Goal: Task Accomplishment & Management: Use online tool/utility

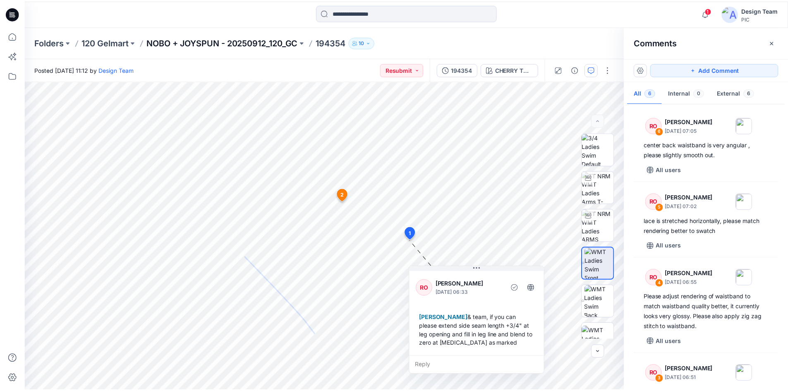
scroll to position [10, 0]
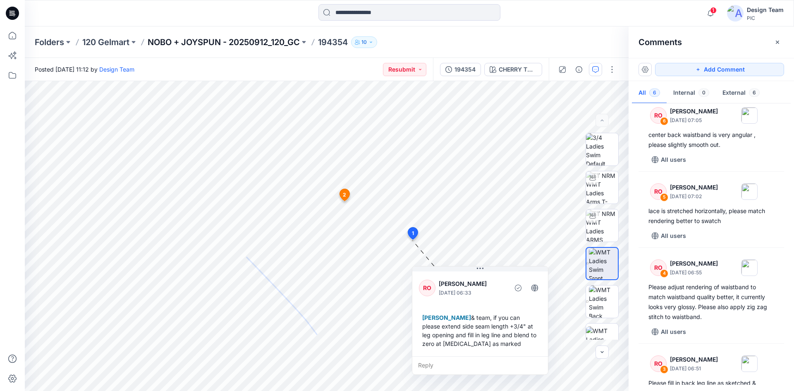
click at [248, 41] on p "NOBO + JOYSPUN - 20250912_120_GC" at bounding box center [224, 42] width 152 height 12
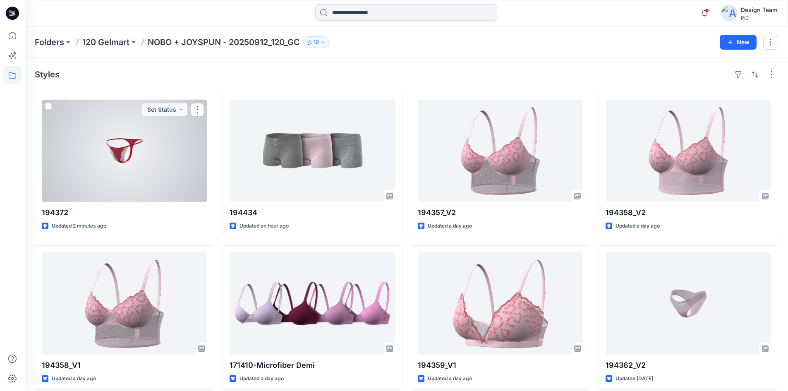
click at [133, 167] on div at bounding box center [124, 151] width 165 height 102
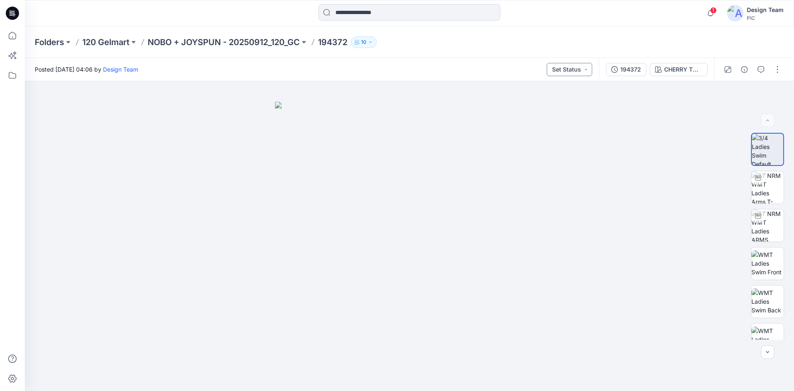
click at [589, 69] on button "Set Status" at bounding box center [569, 69] width 45 height 13
drag, startPoint x: 583, startPoint y: 163, endPoint x: 634, endPoint y: 201, distance: 64.7
click at [583, 162] on span "PIC Update Ready to Review" at bounding box center [555, 163] width 62 height 12
click at [761, 72] on icon "button" at bounding box center [761, 69] width 7 height 7
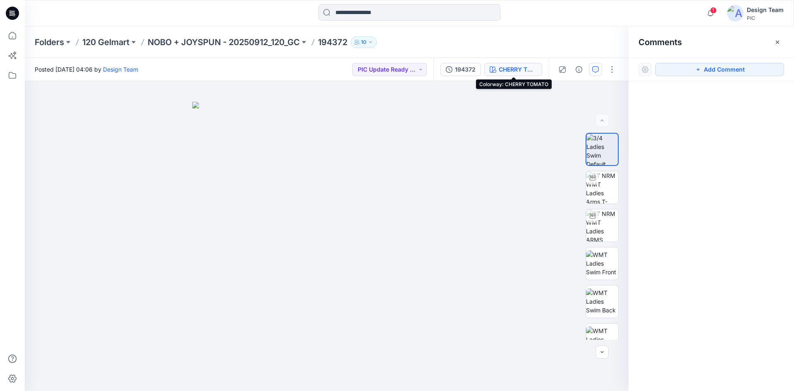
click at [522, 72] on div "CHERRY TOMATO" at bounding box center [518, 69] width 38 height 9
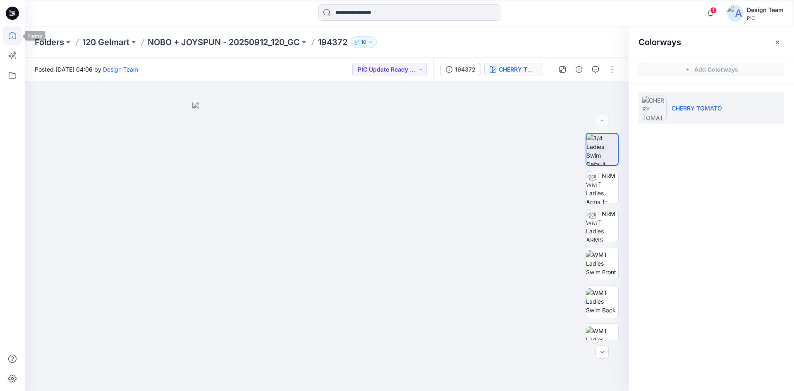
click at [16, 35] on icon at bounding box center [12, 35] width 7 height 7
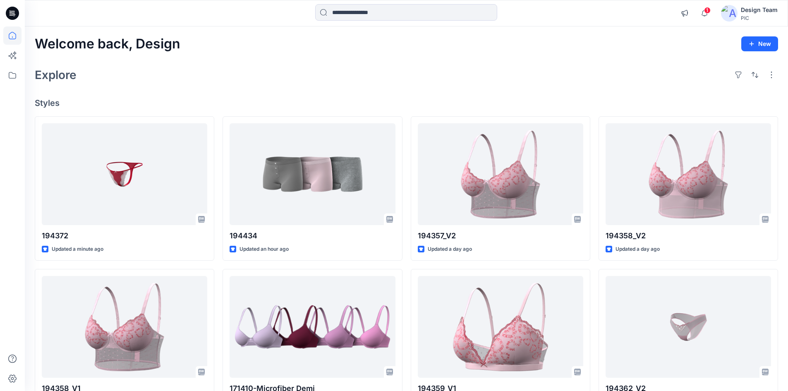
click at [182, 98] on h4 "Styles" at bounding box center [406, 103] width 743 height 10
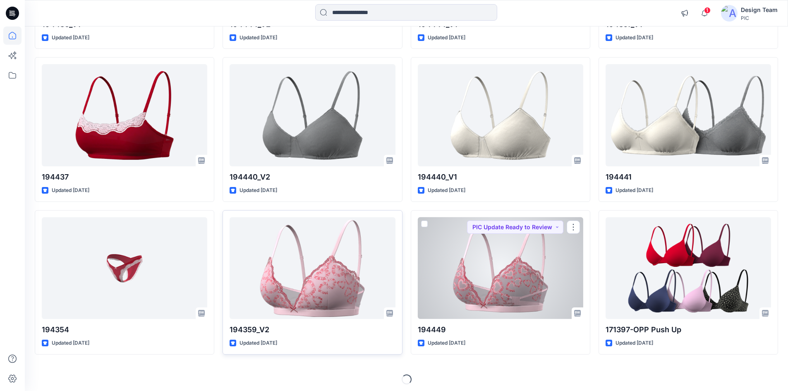
scroll to position [673, 0]
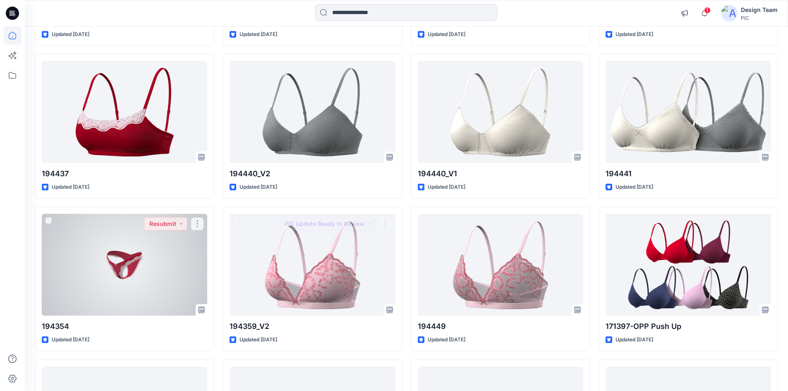
click at [142, 269] on div at bounding box center [124, 265] width 165 height 102
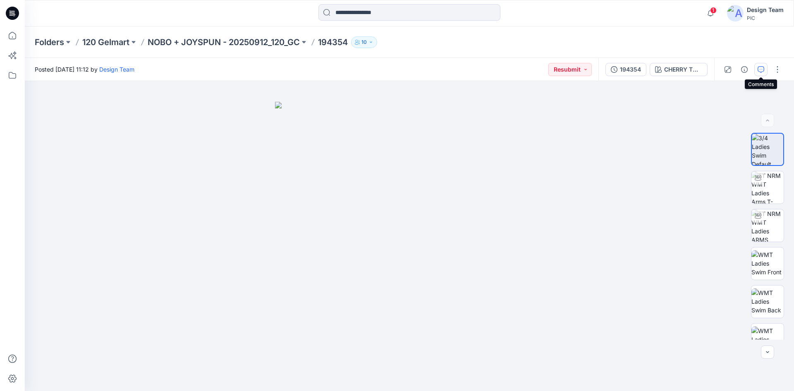
click at [758, 67] on icon "button" at bounding box center [761, 69] width 7 height 7
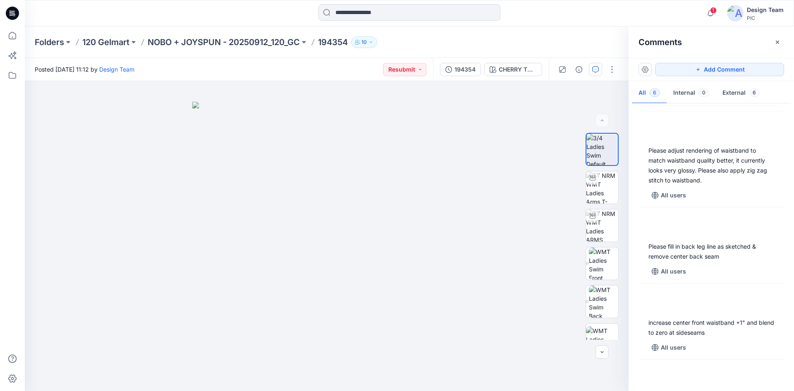
scroll to position [217, 0]
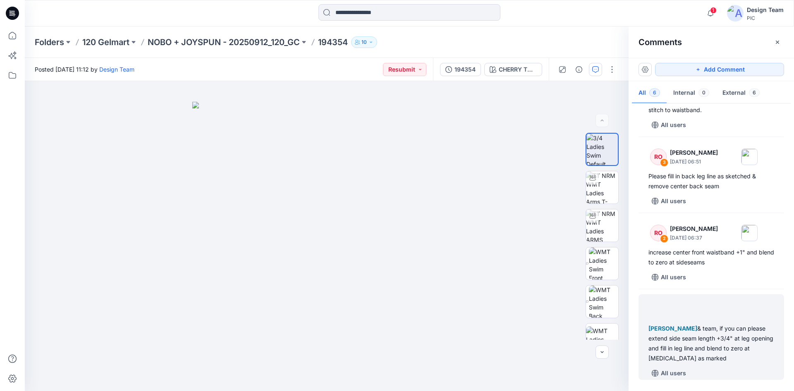
click at [743, 313] on div at bounding box center [711, 308] width 136 height 23
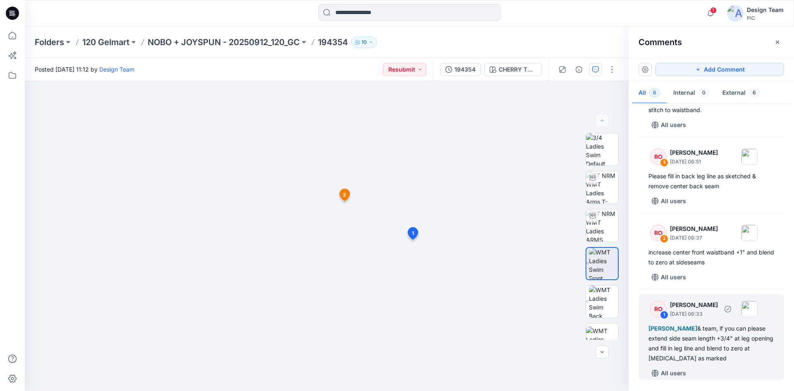
click at [718, 313] on p "September 27, 2025 06:33" at bounding box center [694, 314] width 48 height 8
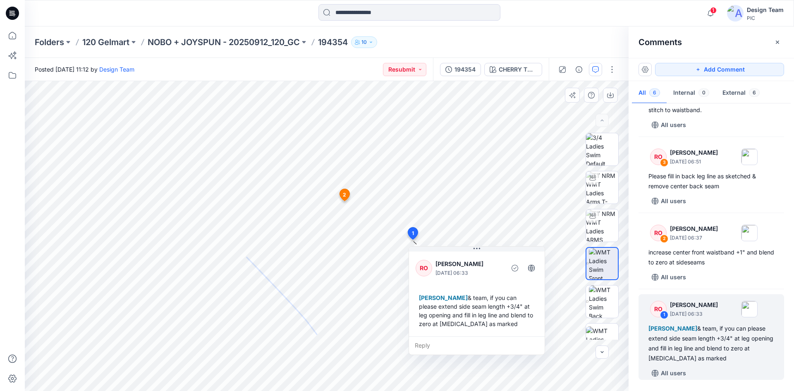
drag, startPoint x: 368, startPoint y: 263, endPoint x: 497, endPoint y: 254, distance: 129.4
click at [497, 254] on div "RO Raquel Ortiz September 27, 2025 06:33 Poornima Perera & team, if you can ple…" at bounding box center [477, 293] width 136 height 86
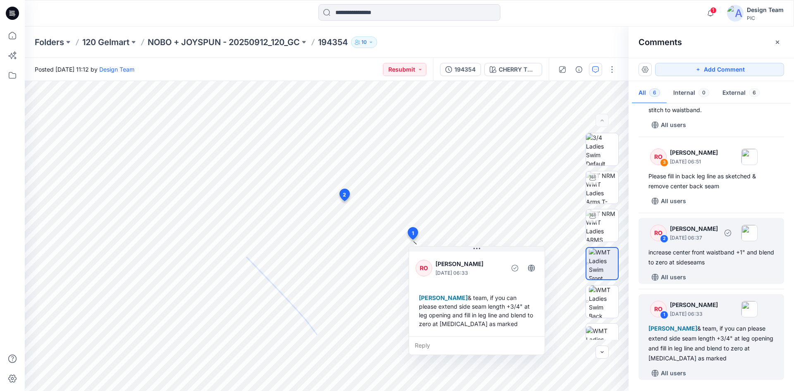
click at [728, 253] on div "increase center front waistband +1" and blend to zero at sideseams" at bounding box center [711, 257] width 126 height 20
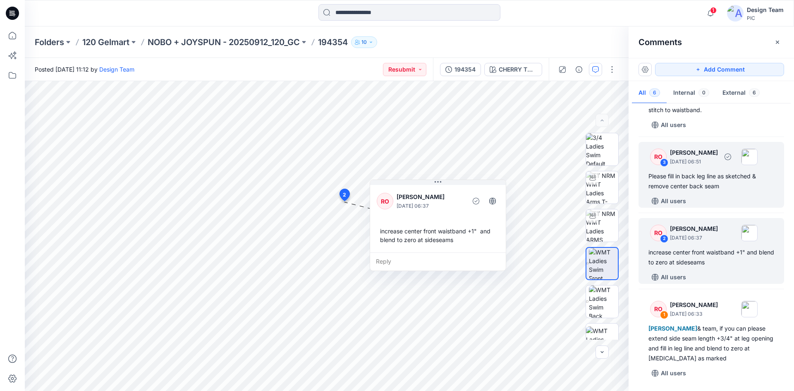
click at [710, 181] on div "Please fill in back leg line as sketched & remove center back seam" at bounding box center [711, 181] width 126 height 20
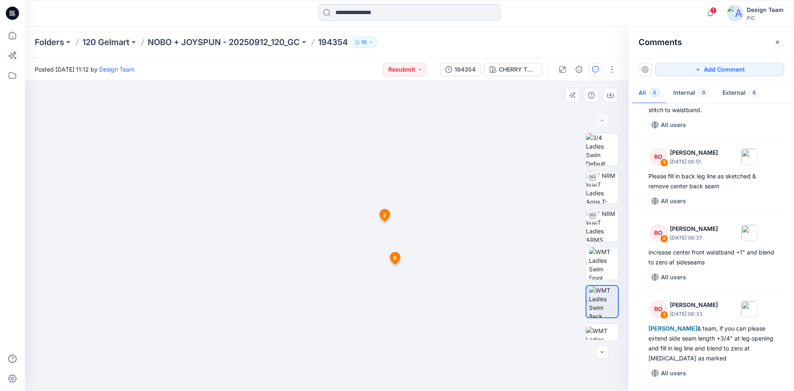
drag, startPoint x: 235, startPoint y: 289, endPoint x: 272, endPoint y: 270, distance: 41.1
click at [237, 289] on img at bounding box center [326, 174] width 445 height 431
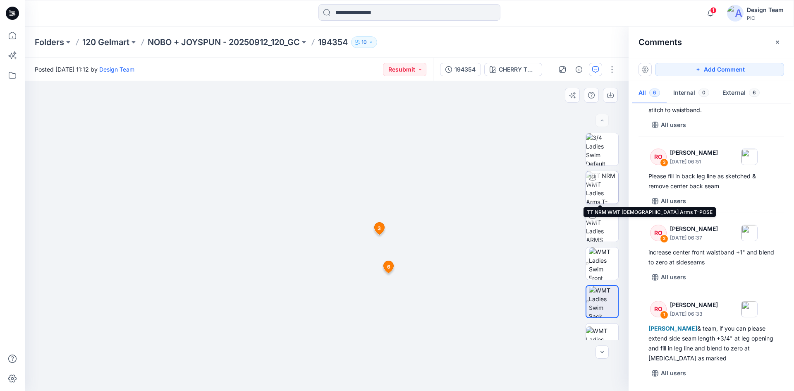
click at [597, 193] on img at bounding box center [602, 187] width 32 height 32
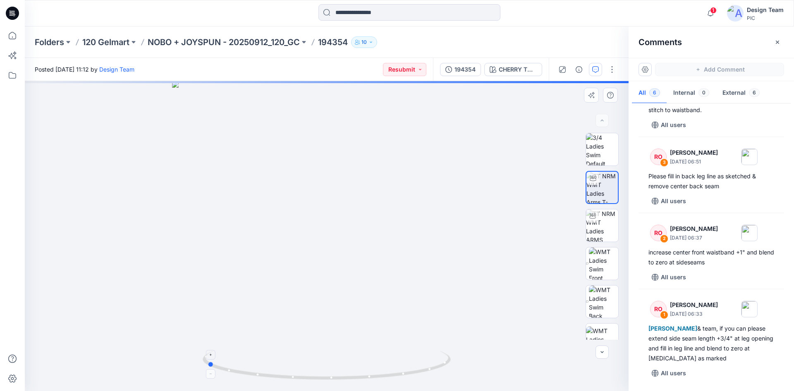
drag, startPoint x: 414, startPoint y: 379, endPoint x: 294, endPoint y: 380, distance: 119.5
click at [294, 381] on icon at bounding box center [328, 366] width 250 height 31
drag, startPoint x: 355, startPoint y: 383, endPoint x: 318, endPoint y: 382, distance: 37.2
click at [318, 382] on img at bounding box center [327, 371] width 248 height 40
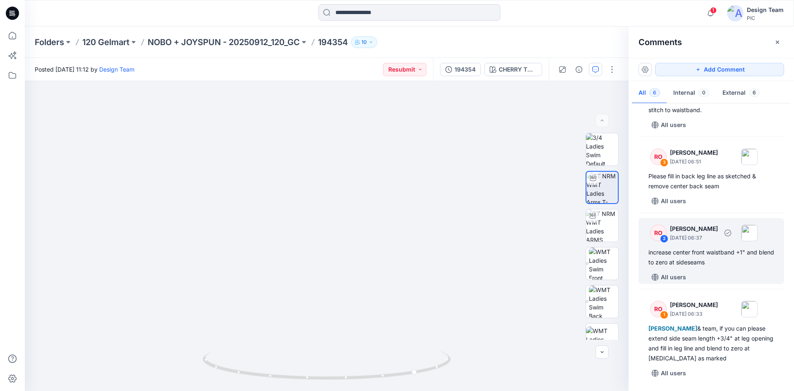
click at [704, 257] on div "increase center front waistband +1" and blend to zero at sideseams" at bounding box center [711, 257] width 126 height 20
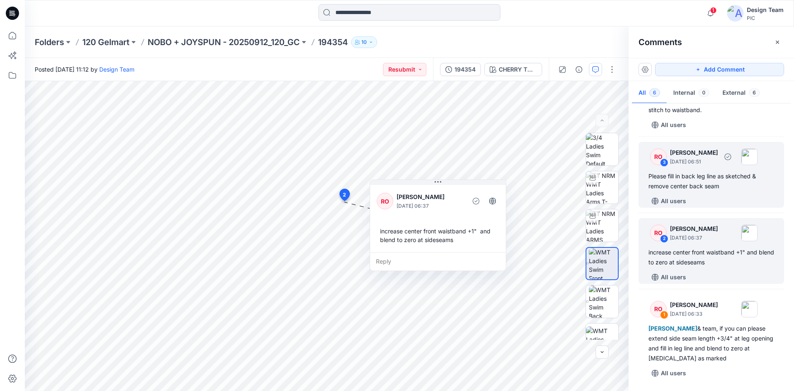
click at [702, 196] on div "All users" at bounding box center [716, 200] width 136 height 13
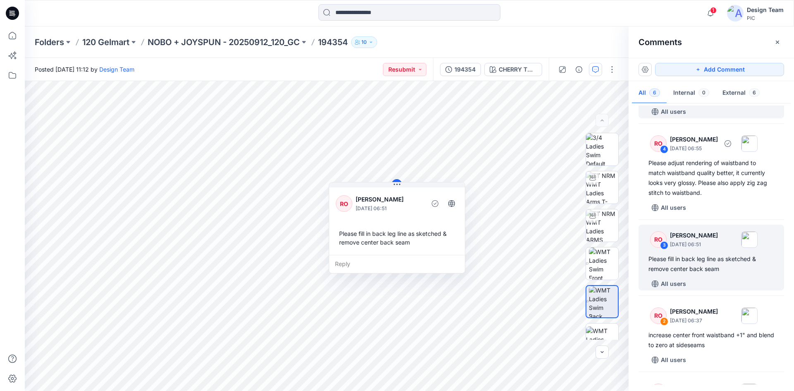
scroll to position [51, 0]
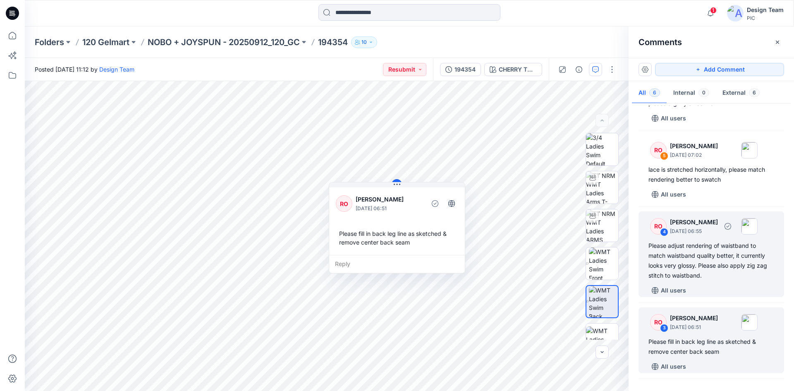
click at [709, 259] on div "Please adjust rendering of waistband to match waistband quality better, it curr…" at bounding box center [711, 261] width 126 height 40
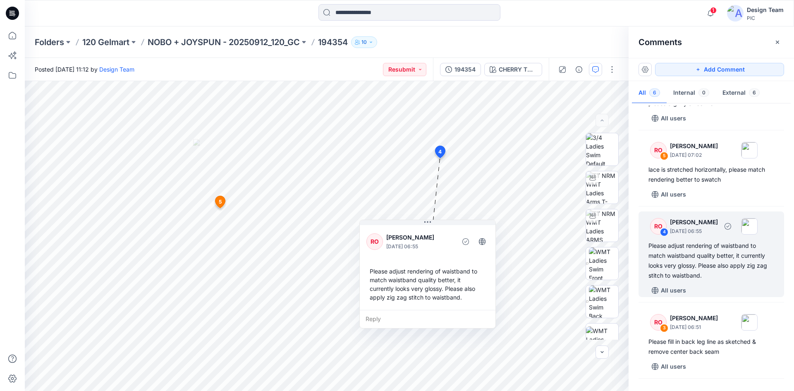
scroll to position [10, 0]
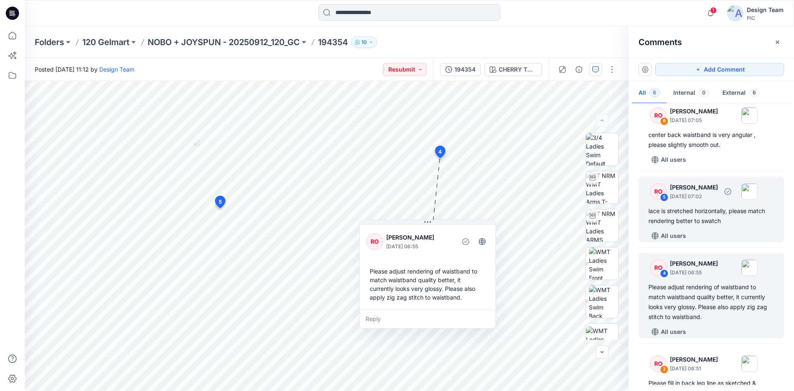
click at [702, 220] on div "lace is stretched horizontally, please match rendering better to swatch" at bounding box center [711, 216] width 126 height 20
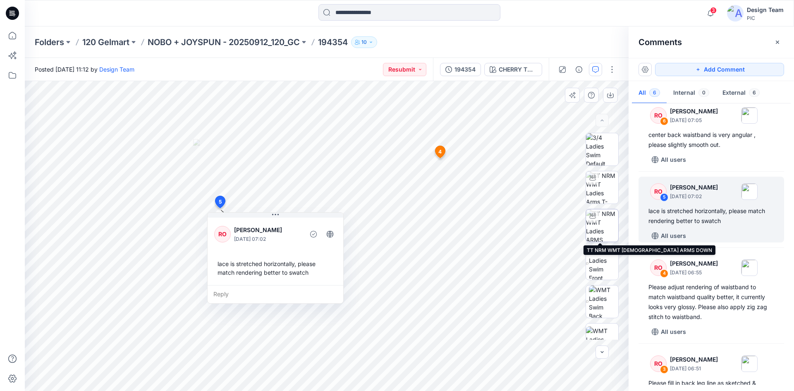
drag, startPoint x: 605, startPoint y: 233, endPoint x: 606, endPoint y: 237, distance: 4.2
click at [605, 233] on img at bounding box center [602, 225] width 32 height 32
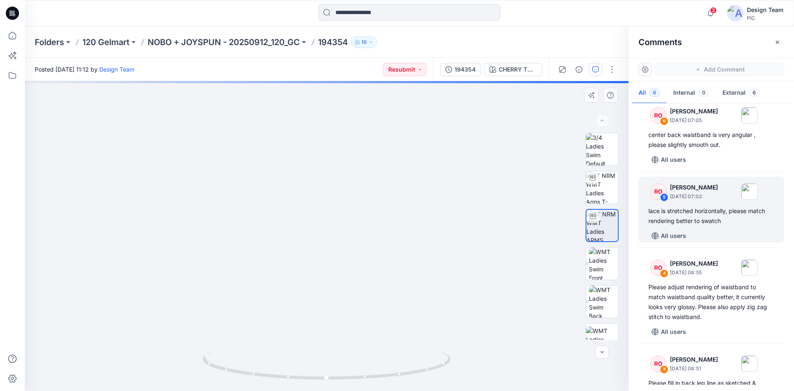
drag, startPoint x: 435, startPoint y: 253, endPoint x: 430, endPoint y: 217, distance: 37.2
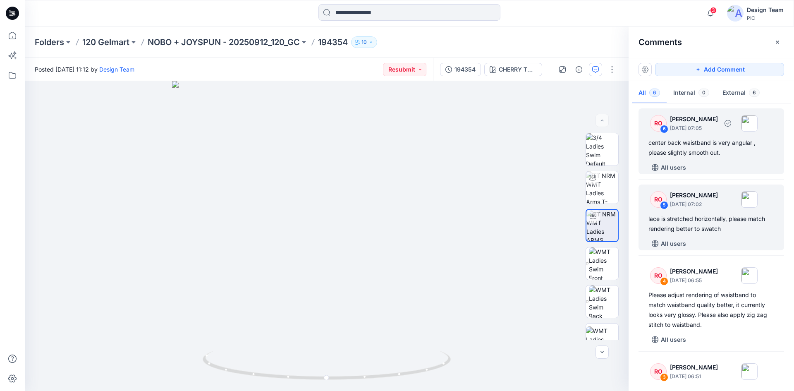
scroll to position [0, 0]
click at [726, 161] on div "RO 6 Raquel Ortiz September 27, 2025 07:05 center back waistband is very angula…" at bounding box center [711, 143] width 146 height 66
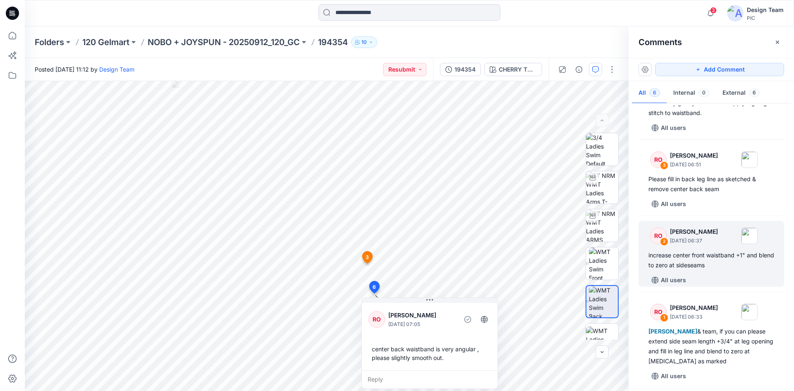
scroll to position [217, 0]
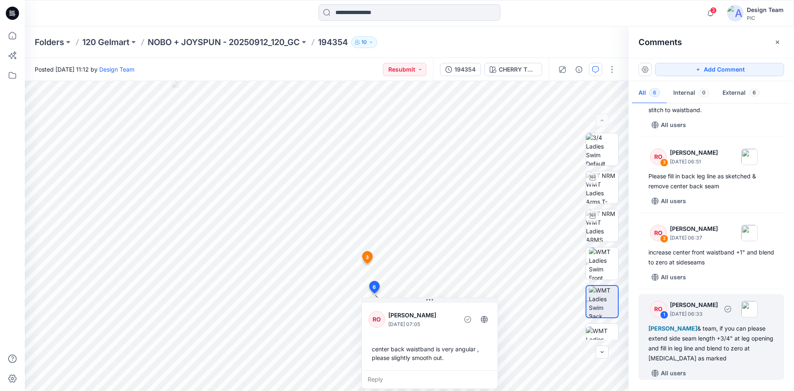
click at [694, 342] on div "Poornima Perera & team, if you can please extend side seam length +3/4" at leg …" at bounding box center [711, 343] width 126 height 40
